Goal: Task Accomplishment & Management: Use online tool/utility

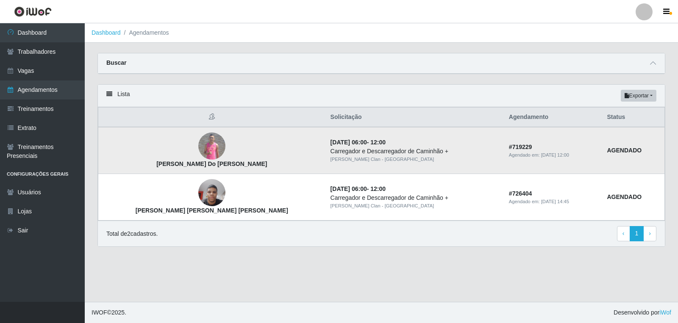
click at [198, 141] on img at bounding box center [211, 146] width 27 height 27
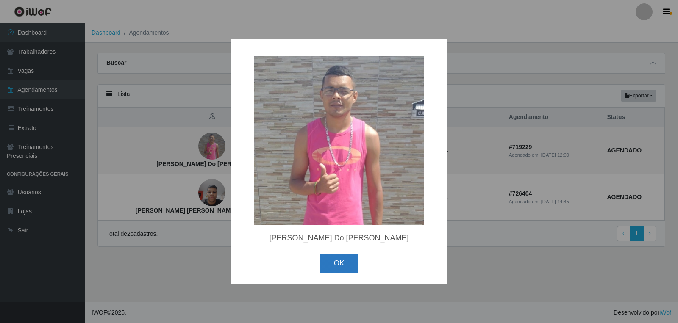
click at [342, 273] on button "OK" at bounding box center [338, 264] width 39 height 20
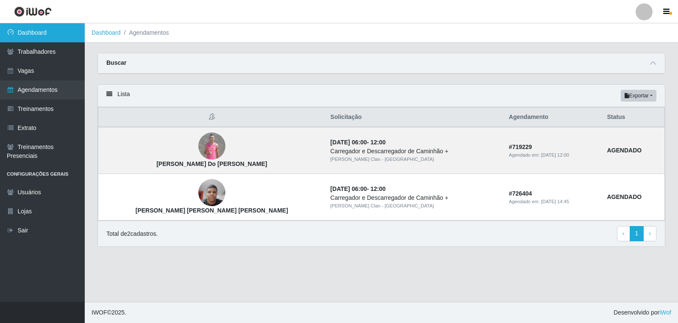
click at [44, 30] on link "Dashboard" at bounding box center [42, 32] width 85 height 19
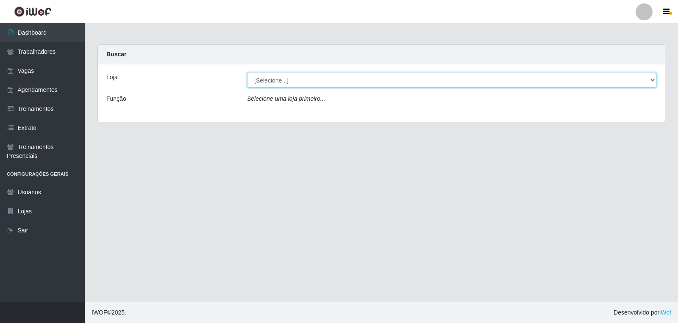
click at [293, 80] on select "[Selecione...] [PERSON_NAME] Clan - [GEOGRAPHIC_DATA]" at bounding box center [451, 80] width 409 height 15
select select "452"
click at [247, 73] on select "[Selecione...] [PERSON_NAME] Clan - [GEOGRAPHIC_DATA]" at bounding box center [451, 80] width 409 height 15
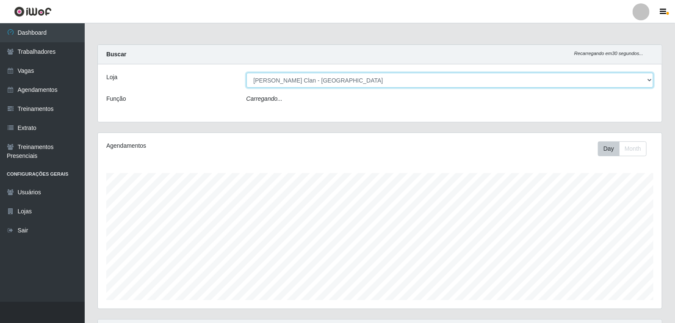
scroll to position [175, 564]
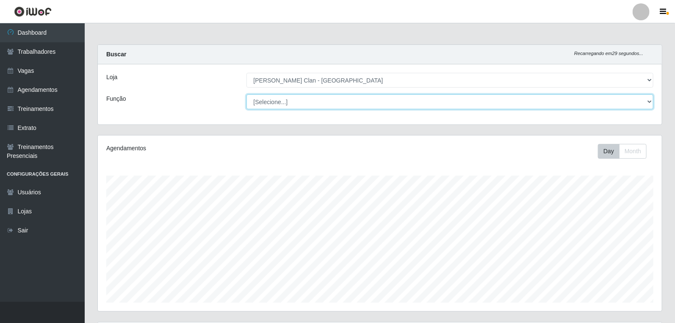
click at [288, 100] on select "[Selecione...] ASG ASG + Carregador e Descarregador de Caminhão Carregador e De…" at bounding box center [449, 101] width 407 height 15
select select "138"
click at [246, 94] on select "[Selecione...] ASG ASG + Carregador e Descarregador de Caminhão Carregador e De…" at bounding box center [449, 101] width 407 height 15
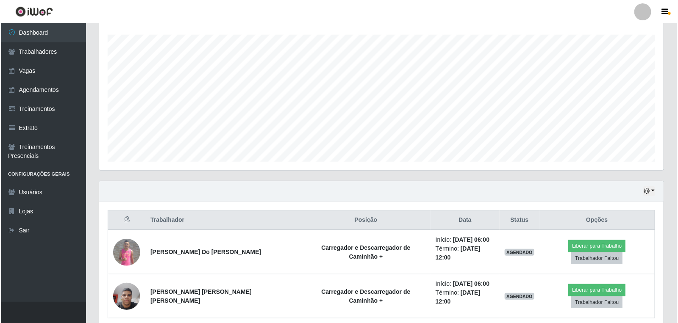
scroll to position [164, 0]
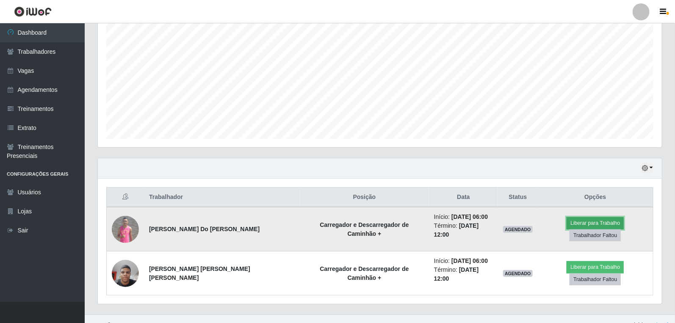
click at [567, 225] on button "Liberar para Trabalho" at bounding box center [595, 223] width 57 height 12
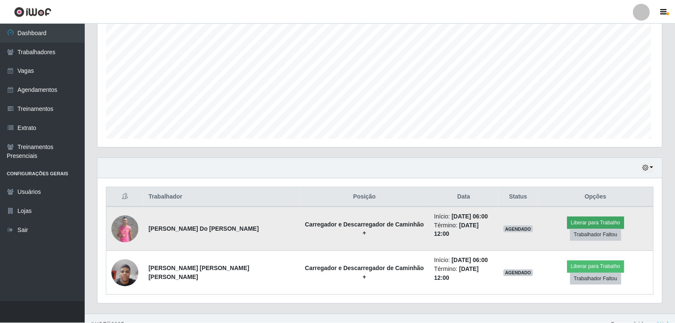
scroll to position [175, 559]
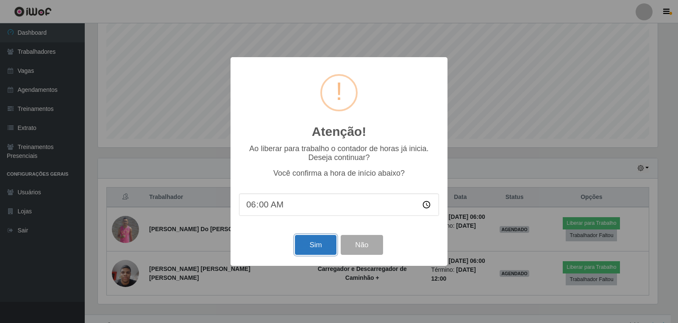
click at [324, 247] on button "Sim" at bounding box center [315, 245] width 41 height 20
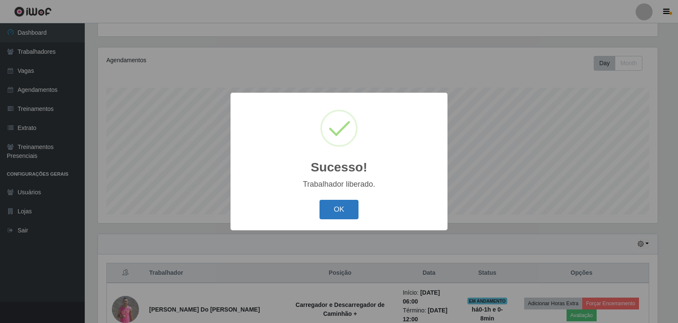
click at [335, 208] on button "OK" at bounding box center [338, 210] width 39 height 20
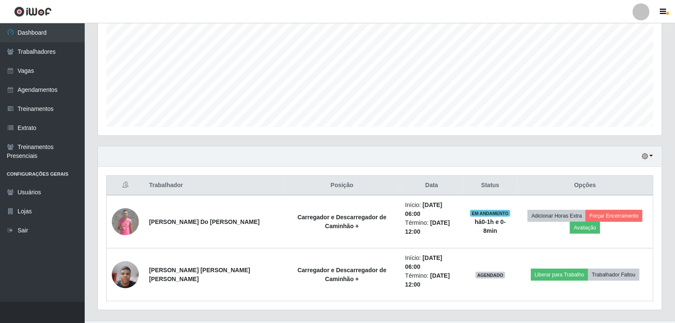
scroll to position [177, 0]
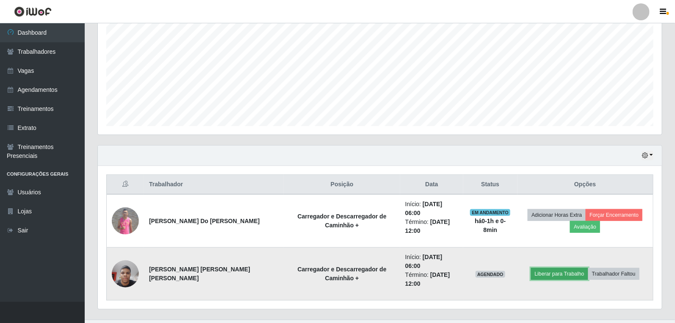
click at [549, 268] on button "Liberar para Trabalho" at bounding box center [559, 274] width 57 height 12
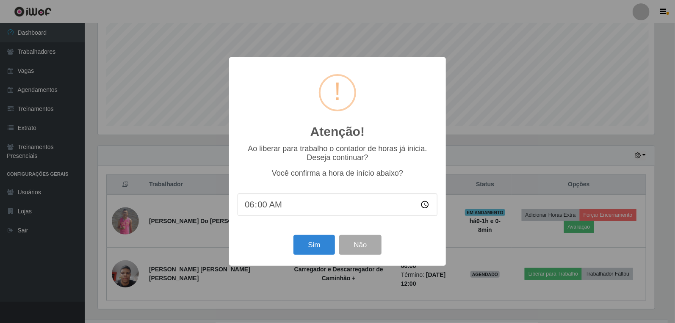
scroll to position [175, 559]
click at [308, 248] on button "Sim" at bounding box center [315, 245] width 41 height 20
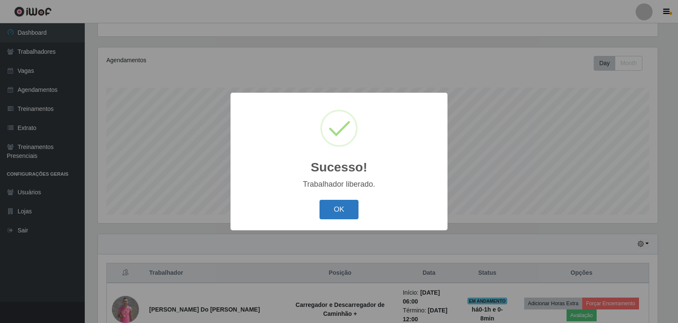
click at [340, 212] on button "OK" at bounding box center [338, 210] width 39 height 20
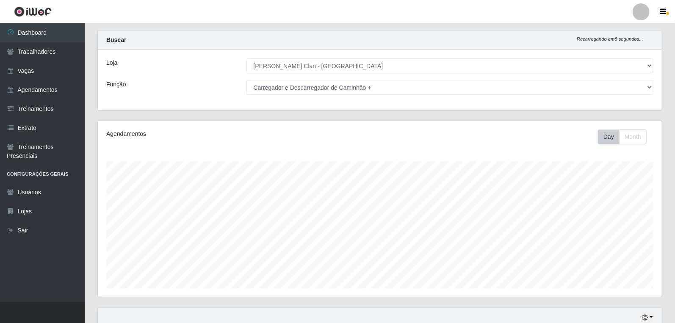
scroll to position [0, 0]
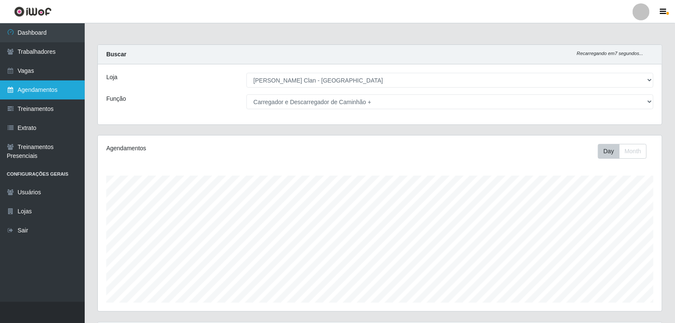
click at [61, 88] on link "Agendamentos" at bounding box center [42, 89] width 85 height 19
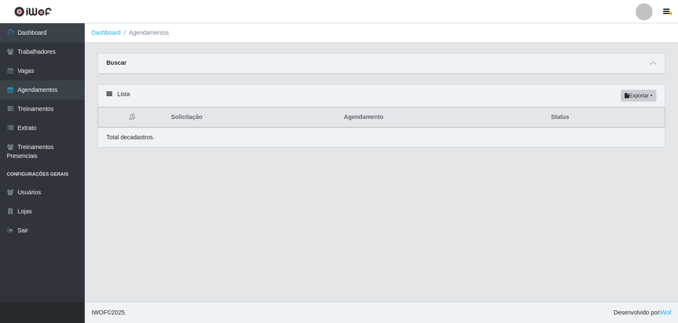
click at [637, 61] on div "Buscar" at bounding box center [381, 63] width 567 height 20
click at [645, 64] on div "Buscar" at bounding box center [381, 63] width 567 height 20
click at [650, 61] on span at bounding box center [653, 63] width 10 height 10
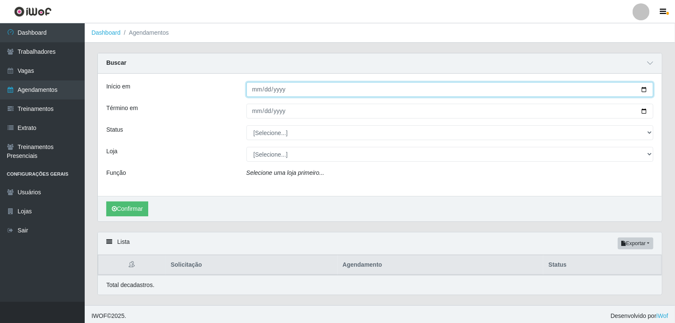
click at [255, 94] on input "Início em" at bounding box center [449, 89] width 407 height 15
click at [252, 91] on input "Início em" at bounding box center [449, 89] width 407 height 15
click at [272, 90] on input "Início em" at bounding box center [449, 89] width 407 height 15
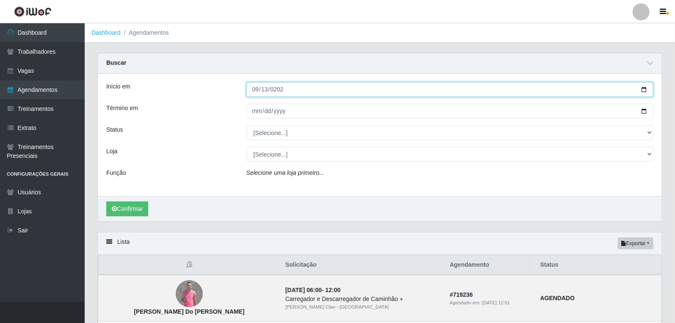
type input "[DATE]"
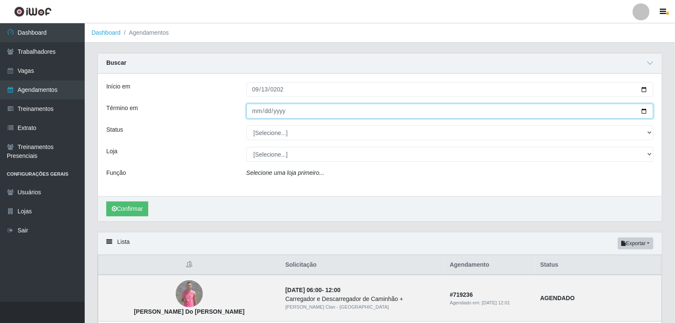
click at [256, 112] on input "Término em" at bounding box center [449, 111] width 407 height 15
type input "[DATE]"
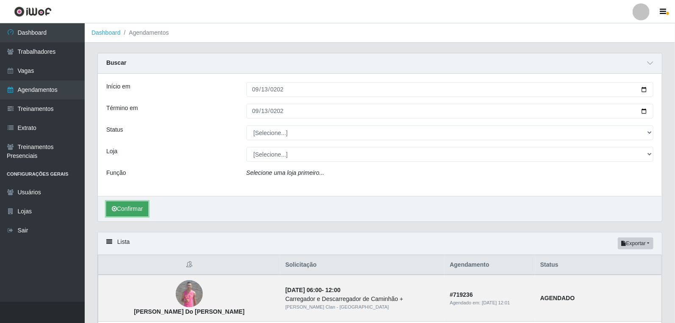
click at [138, 210] on button "Confirmar" at bounding box center [127, 209] width 42 height 15
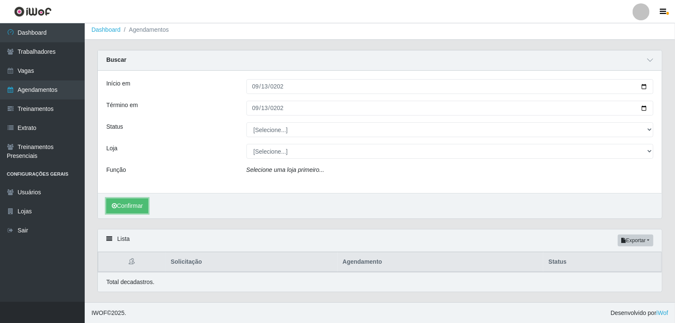
scroll to position [3, 0]
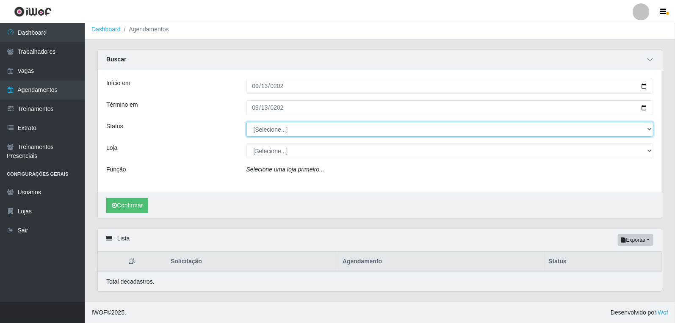
click at [293, 129] on select "[Selecione...] AGENDADO AGUARDANDO LIBERAR EM ANDAMENTO EM REVISÃO FINALIZADO C…" at bounding box center [449, 129] width 407 height 15
click at [246, 122] on select "[Selecione...] AGENDADO AGUARDANDO LIBERAR EM ANDAMENTO EM REVISÃO FINALIZADO C…" at bounding box center [449, 129] width 407 height 15
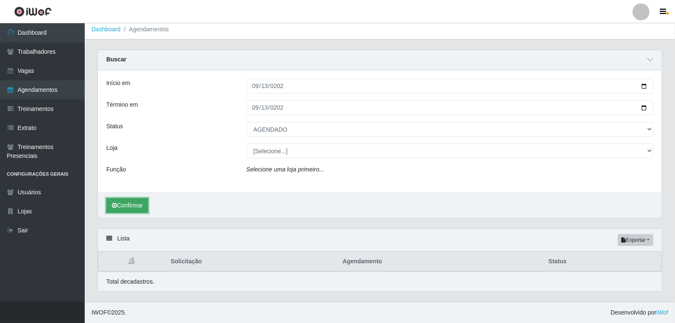
click at [144, 209] on button "Confirmar" at bounding box center [127, 205] width 42 height 15
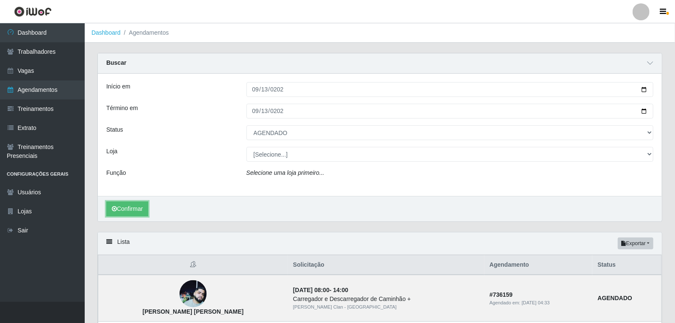
select select "[Selecione...]"
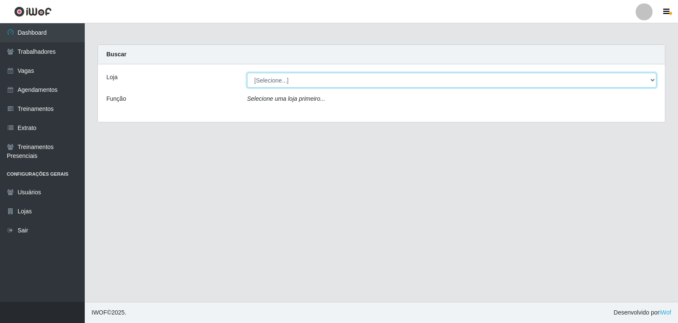
click at [372, 78] on select "[Selecione...] [PERSON_NAME] Clan - [GEOGRAPHIC_DATA]" at bounding box center [451, 80] width 409 height 15
select select "452"
click at [247, 73] on select "[Selecione...] [PERSON_NAME] Clan - [GEOGRAPHIC_DATA]" at bounding box center [451, 80] width 409 height 15
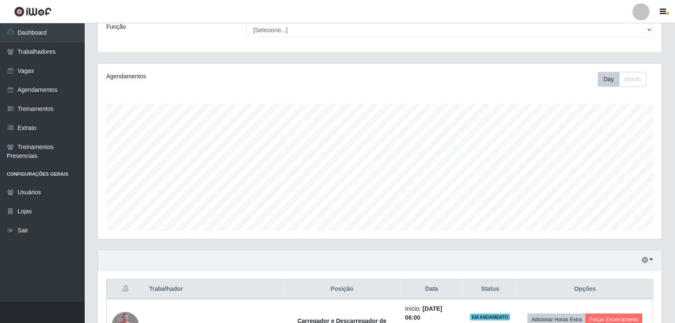
scroll to position [141, 0]
